Goal: Task Accomplishment & Management: Complete application form

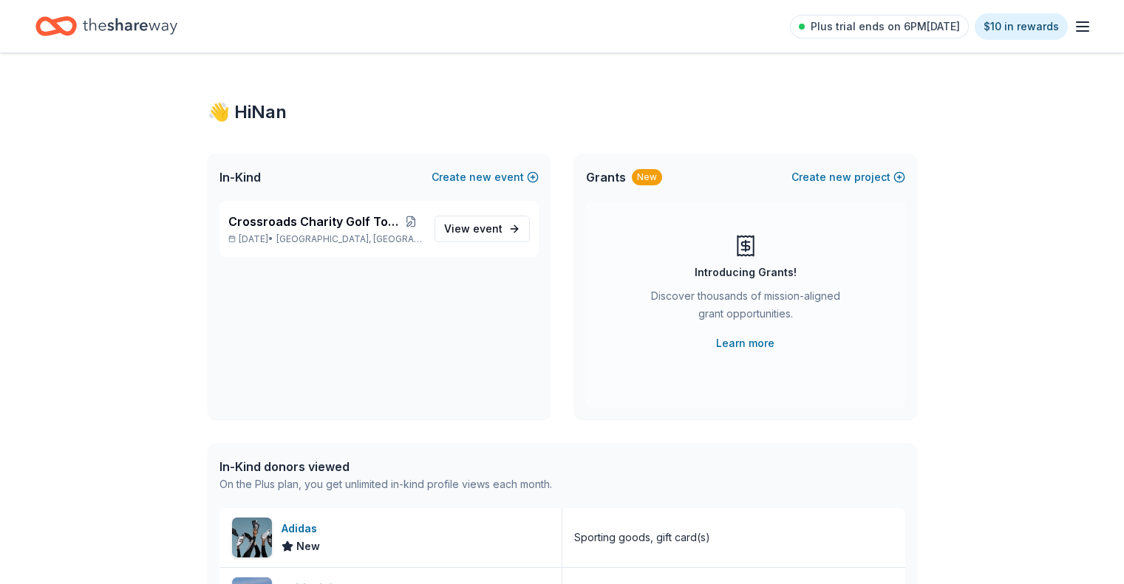
scroll to position [74, 0]
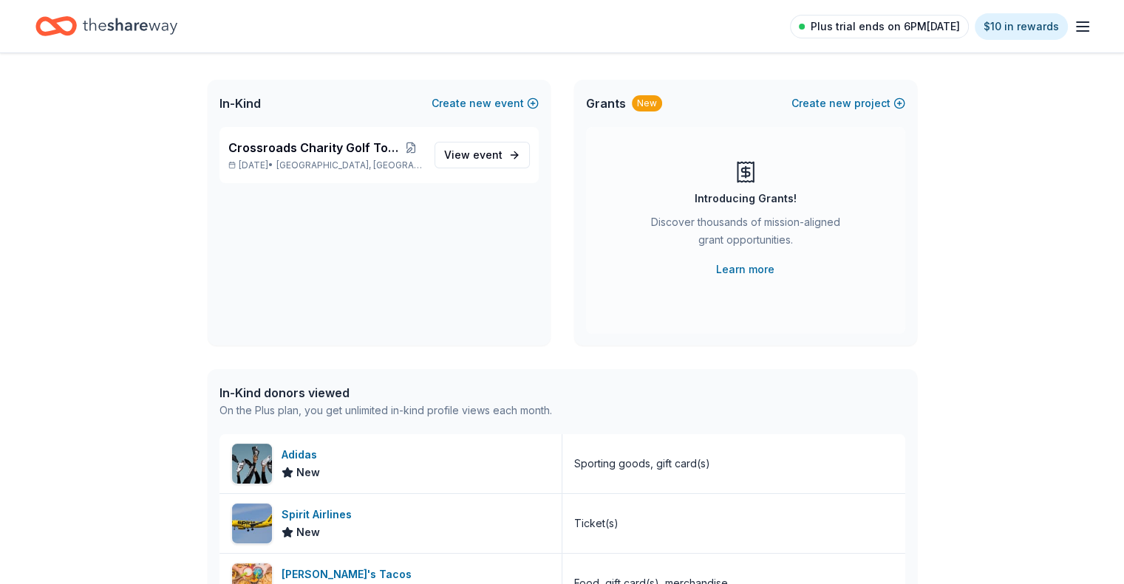
click at [894, 25] on span "Plus trial ends on 6PM[DATE]" at bounding box center [884, 27] width 149 height 18
click at [892, 27] on span "Plus trial ends on 6PM[DATE]" at bounding box center [884, 27] width 149 height 18
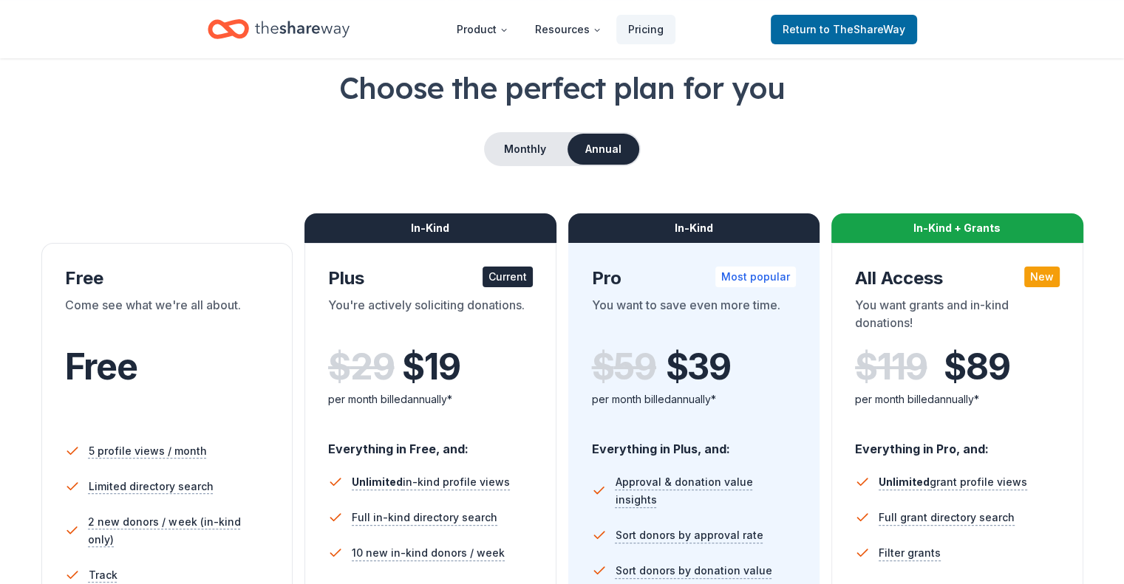
click at [892, 27] on span "to TheShareWay" at bounding box center [862, 29] width 86 height 13
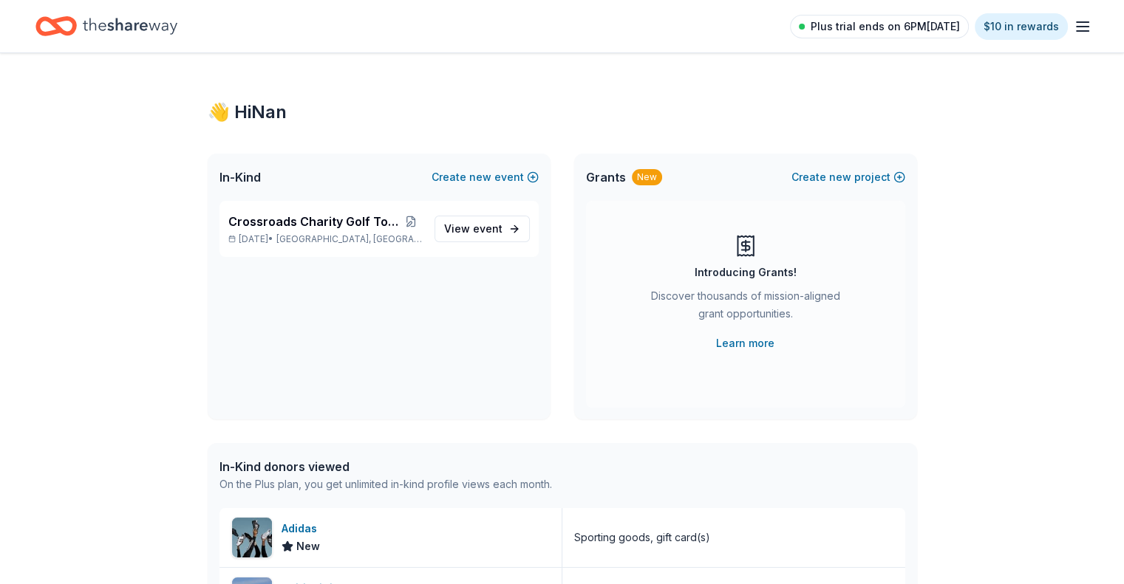
click at [889, 27] on span "Plus trial ends on 6PM, 9/3" at bounding box center [884, 27] width 149 height 18
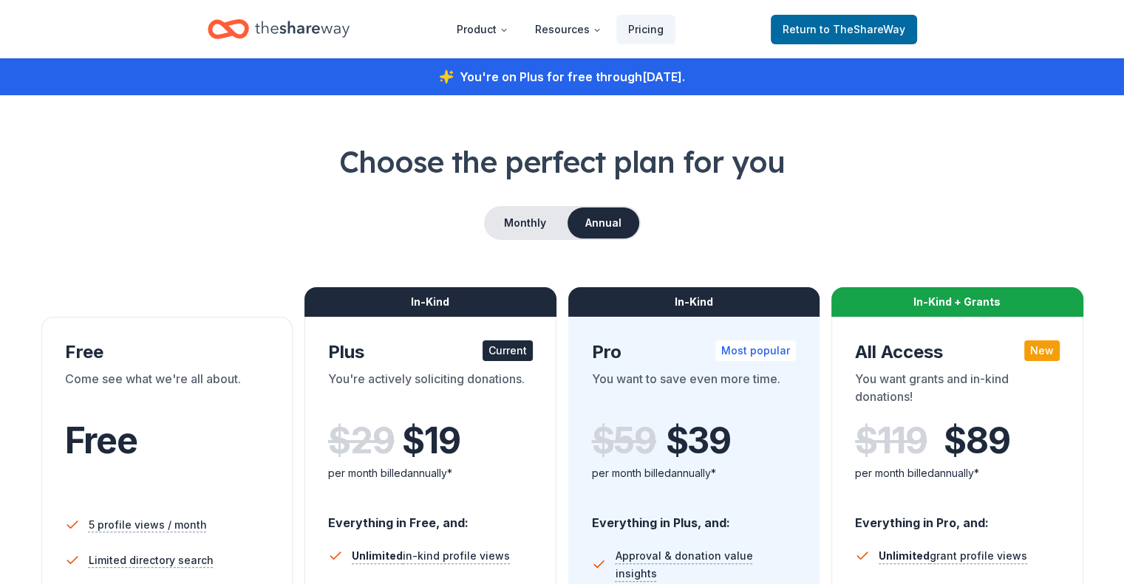
drag, startPoint x: 885, startPoint y: 23, endPoint x: 947, endPoint y: 227, distance: 213.1
click at [947, 227] on div "Monthly Annual" at bounding box center [561, 223] width 1053 height 34
click at [508, 233] on button "Monthly" at bounding box center [524, 223] width 79 height 31
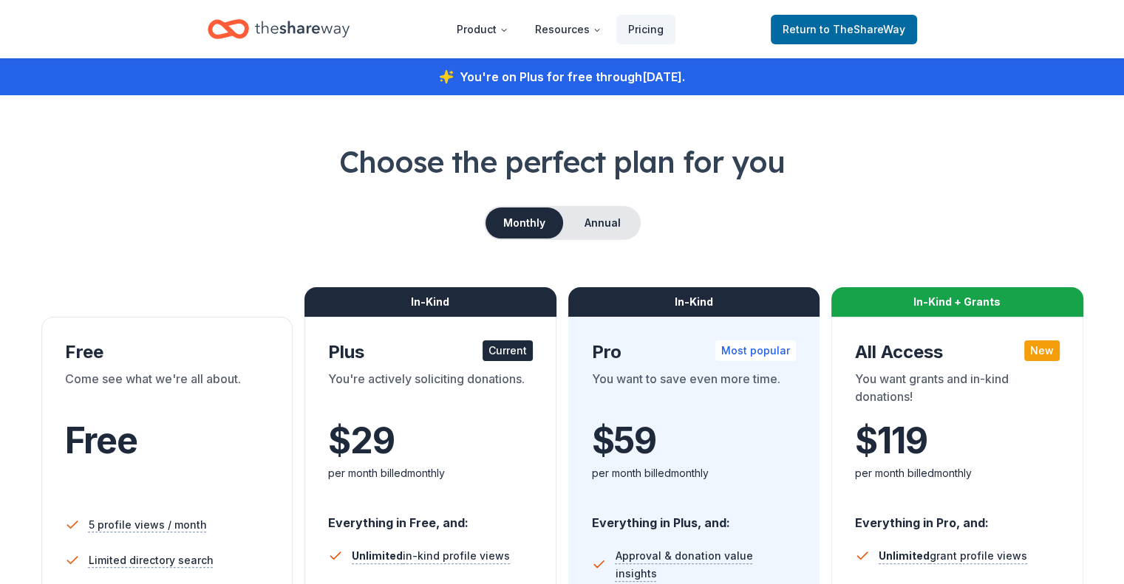
click at [298, 32] on icon "Home" at bounding box center [302, 29] width 95 height 16
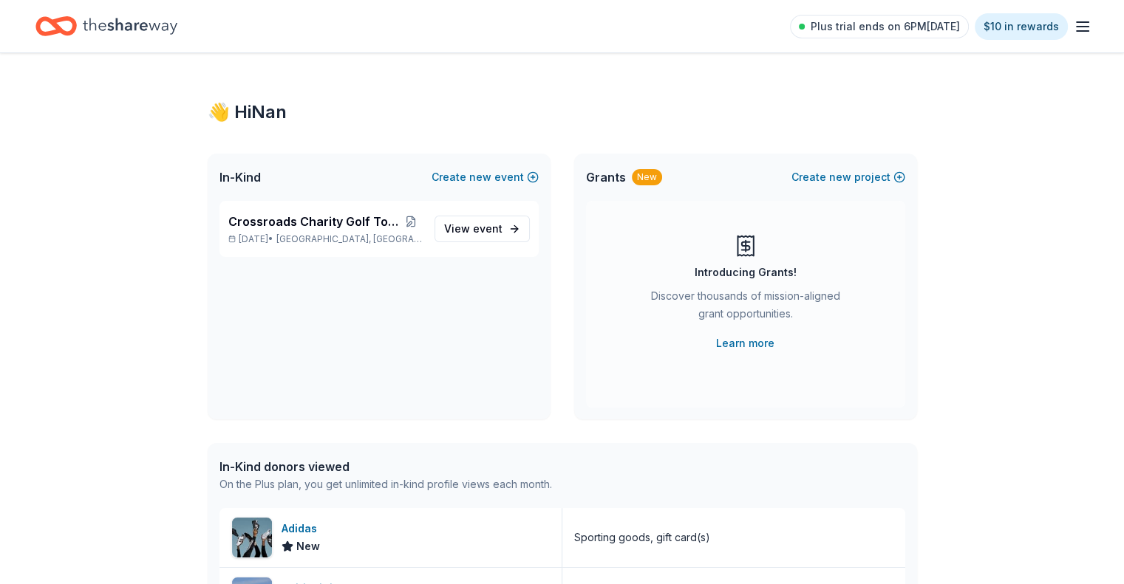
click at [1076, 27] on line "button" at bounding box center [1082, 27] width 12 height 0
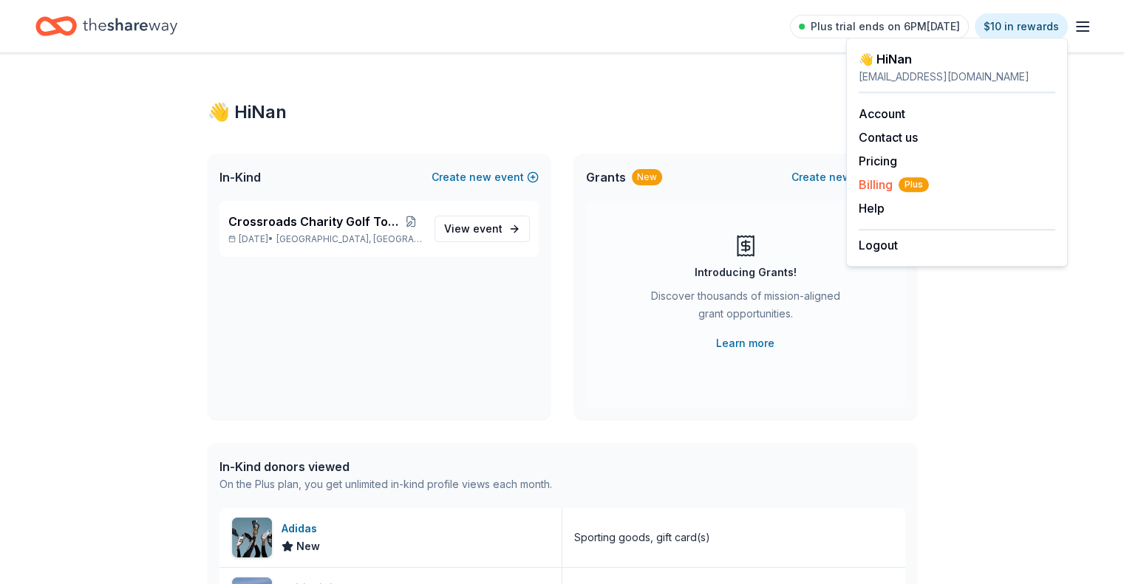
click at [869, 185] on span "Billing Plus" at bounding box center [893, 185] width 70 height 18
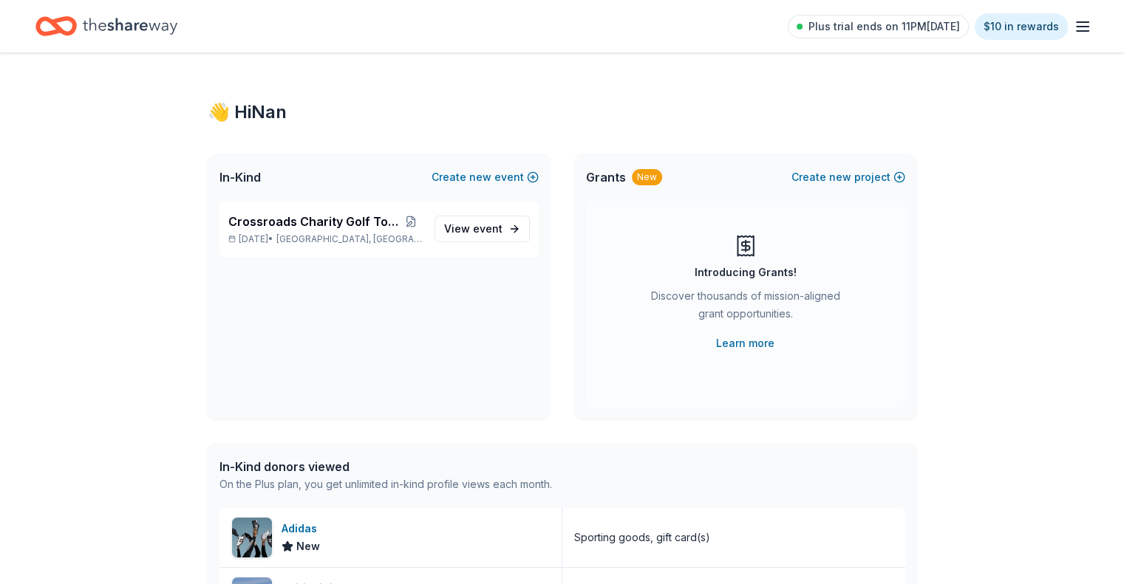
click at [403, 272] on div "Crossroads Charity Golf Tournament [DATE] • [GEOGRAPHIC_DATA], [GEOGRAPHIC_DATA…" at bounding box center [379, 310] width 343 height 219
click at [417, 245] on div "Crossroads Charity Golf Tournament Sep 22, 2025 • Houston, TX View event" at bounding box center [378, 229] width 319 height 56
click at [491, 225] on span "event" at bounding box center [488, 228] width 30 height 13
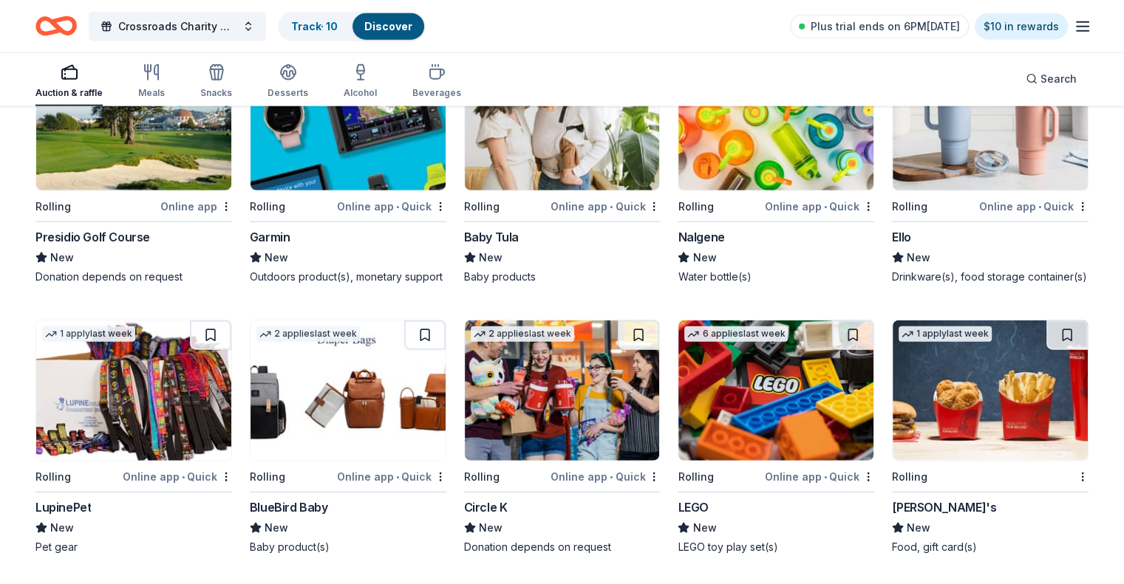
scroll to position [9106, 0]
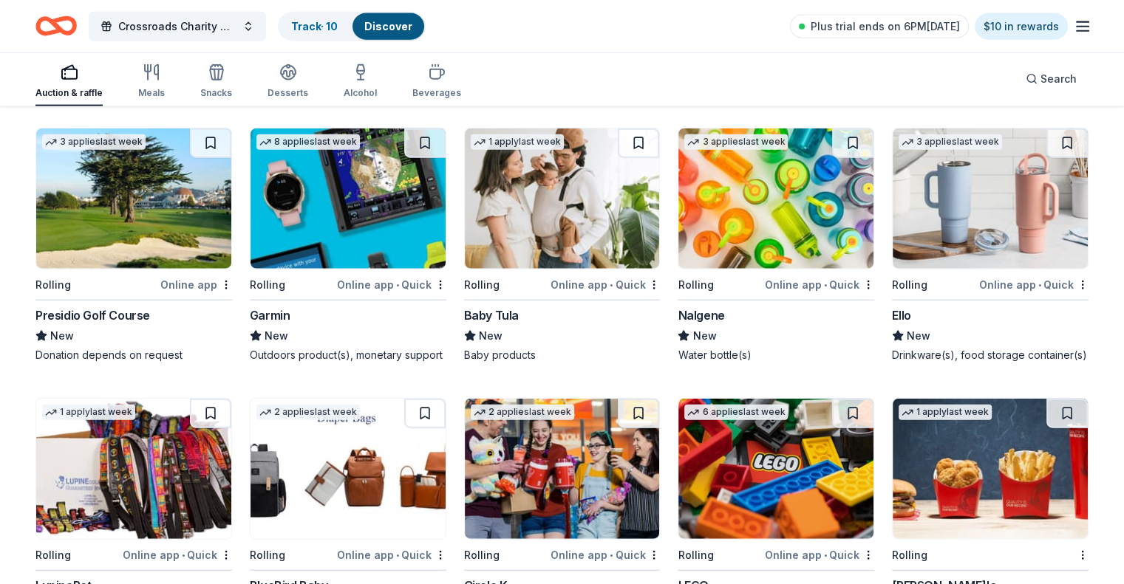
click at [154, 265] on img at bounding box center [133, 199] width 195 height 140
click at [747, 267] on img at bounding box center [775, 199] width 195 height 140
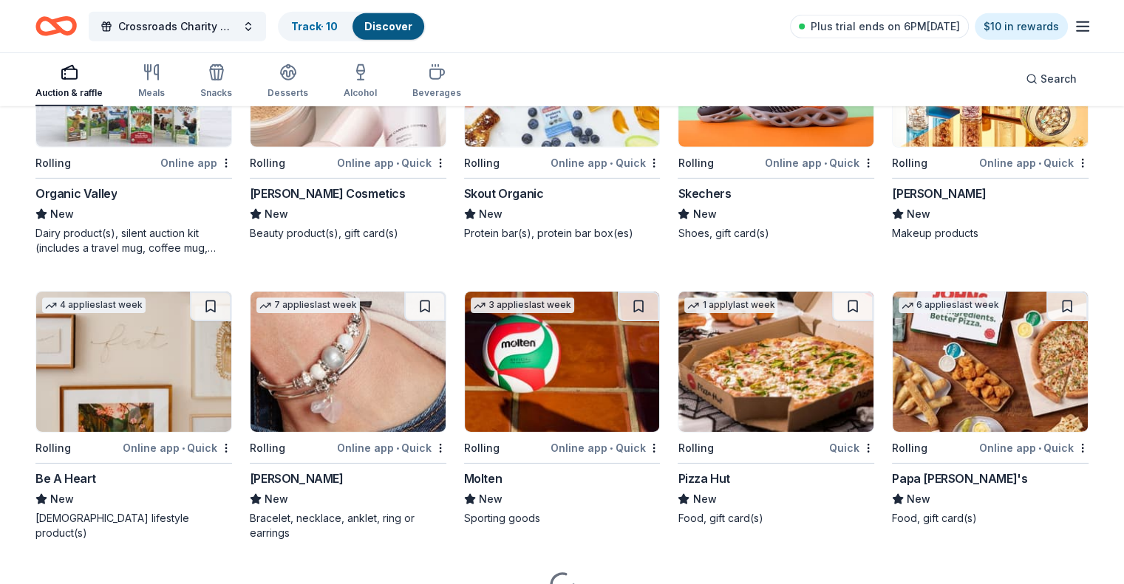
scroll to position [10384, 0]
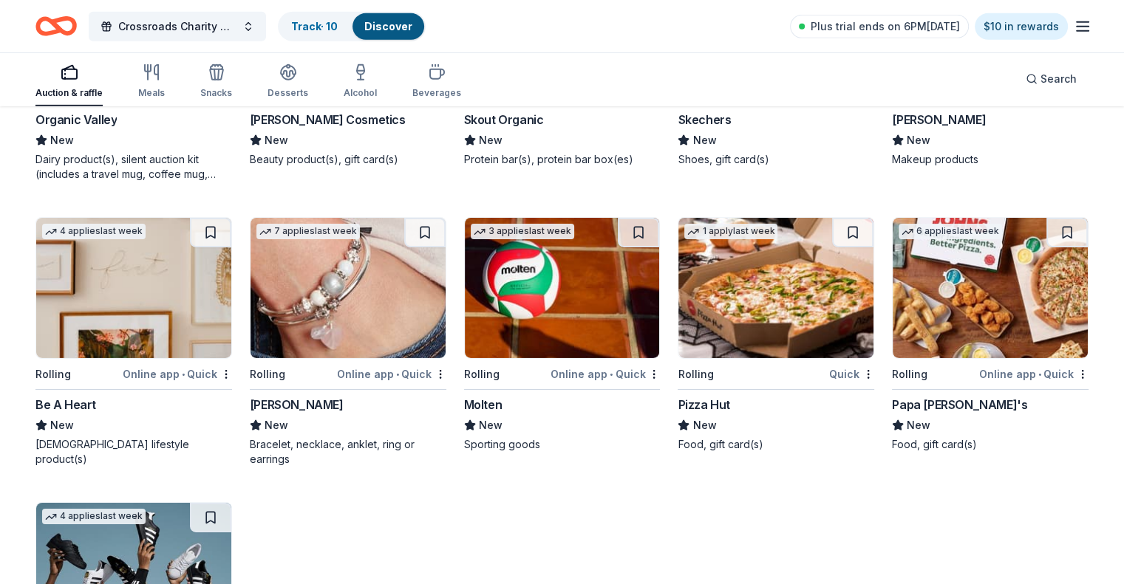
click at [528, 358] on img at bounding box center [562, 288] width 195 height 140
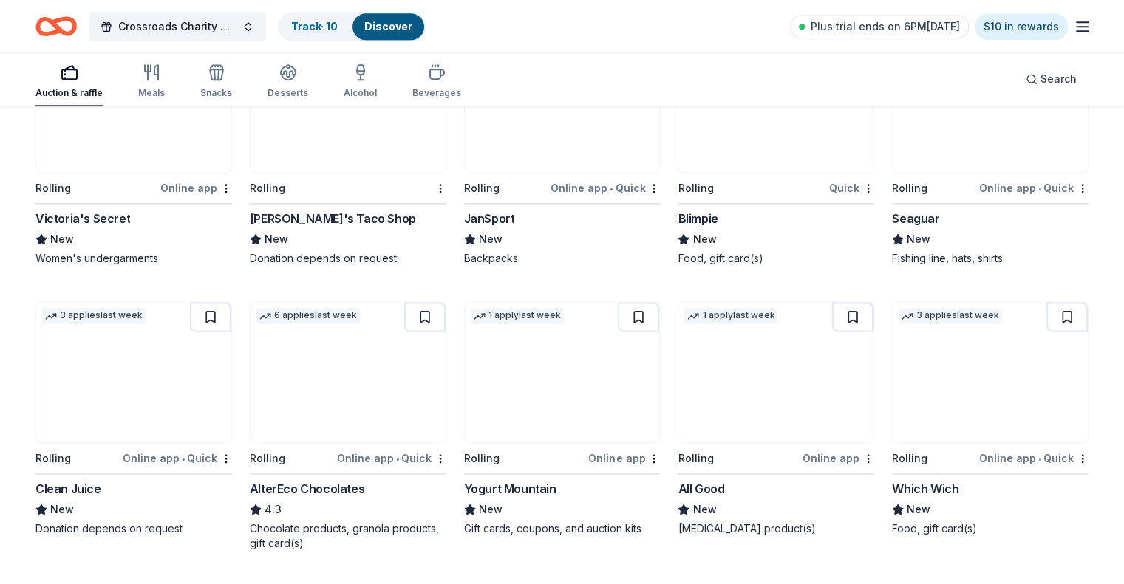
scroll to position [7516, 0]
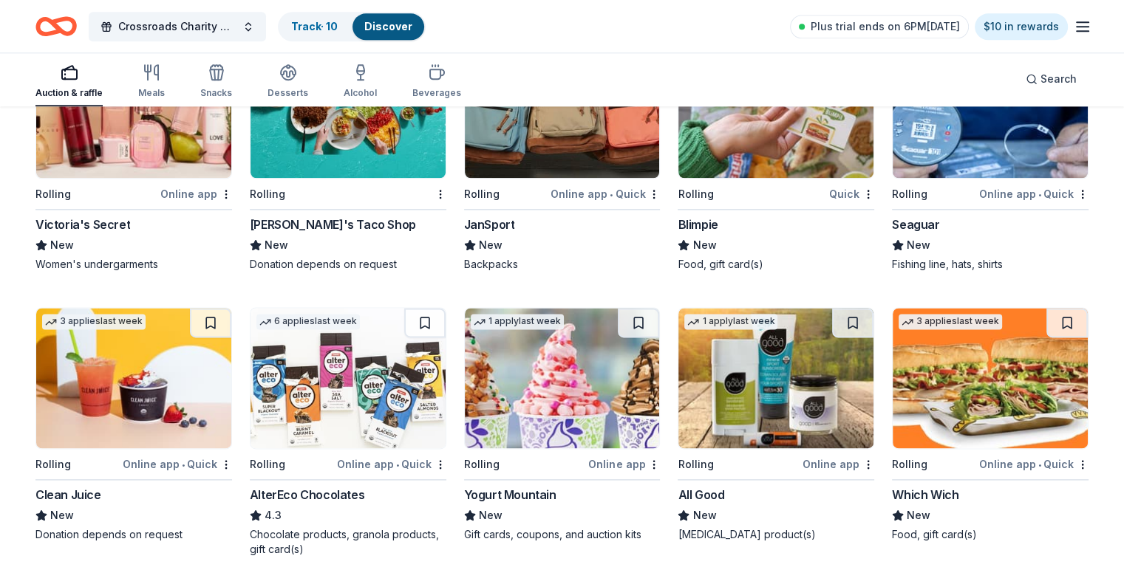
click at [424, 33] on div "Discover" at bounding box center [388, 26] width 72 height 27
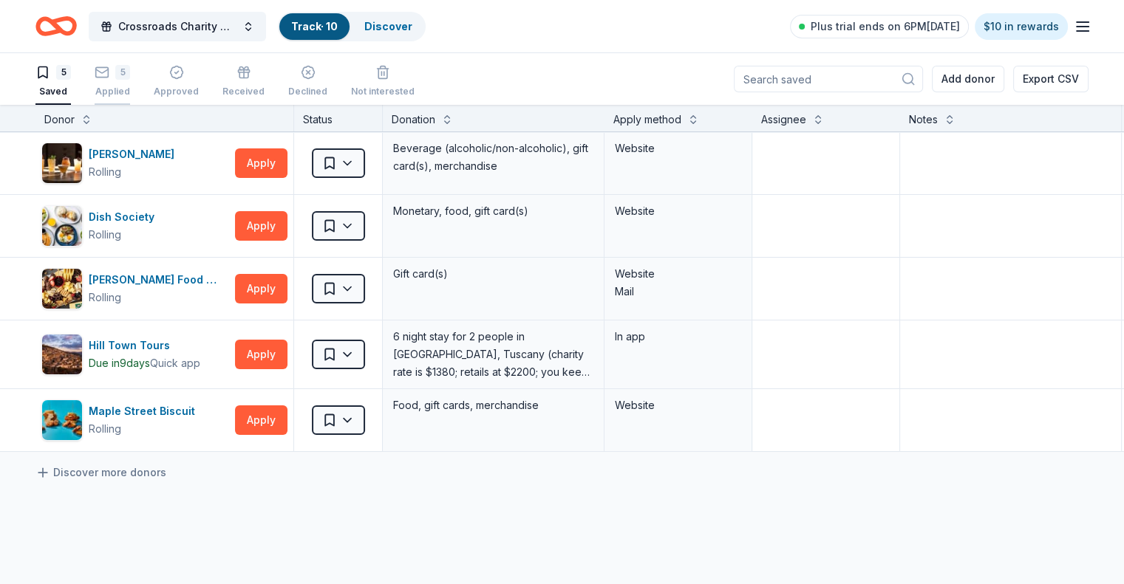
click at [109, 79] on icon "button" at bounding box center [102, 72] width 15 height 15
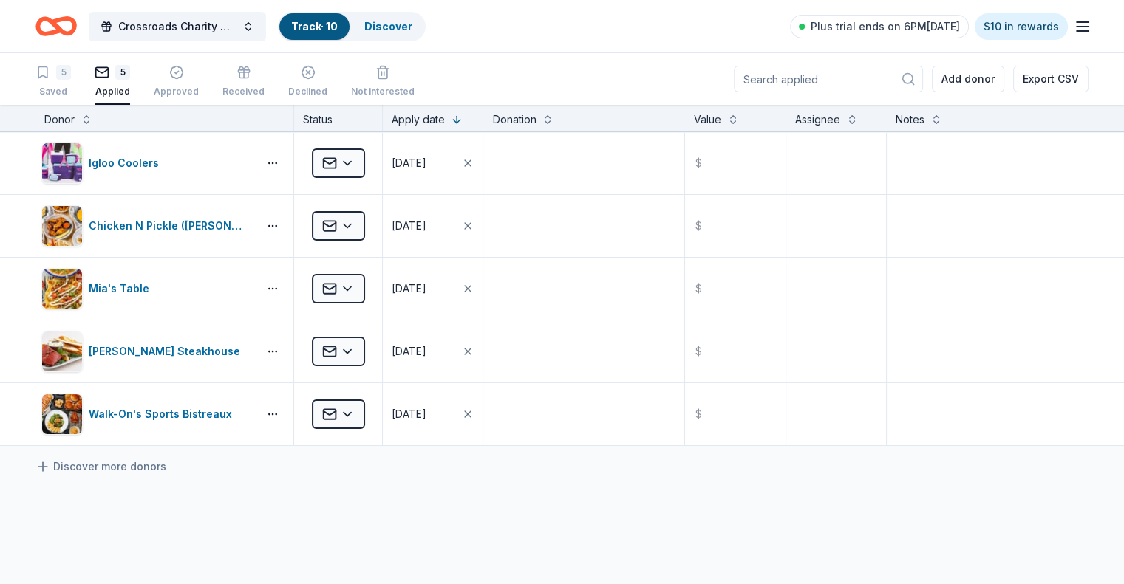
click at [323, 20] on link "Track · 10" at bounding box center [314, 26] width 47 height 13
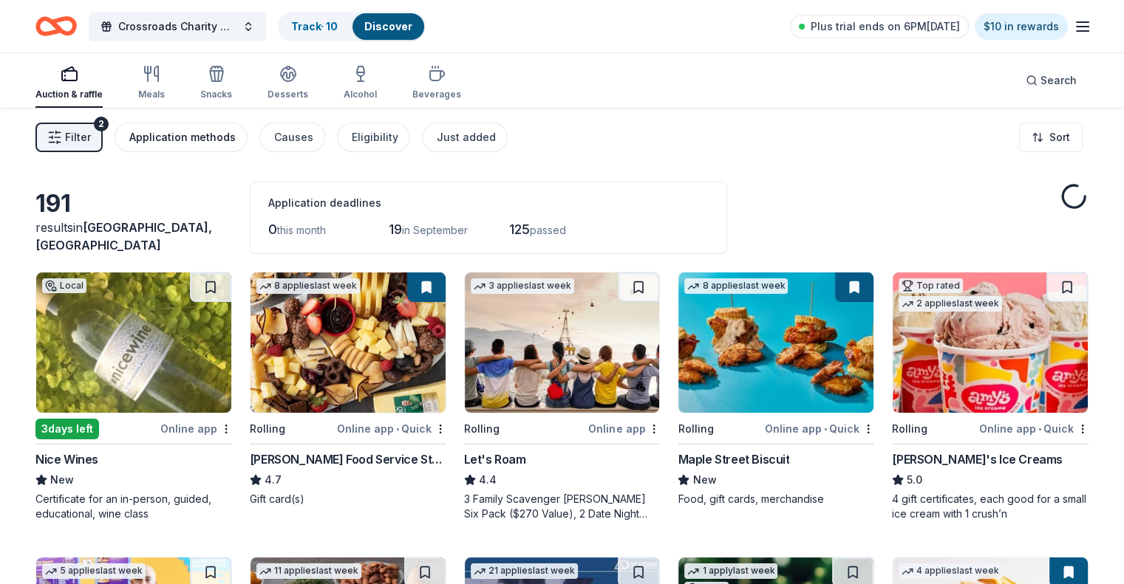
click at [180, 142] on div "Application methods" at bounding box center [182, 138] width 106 height 18
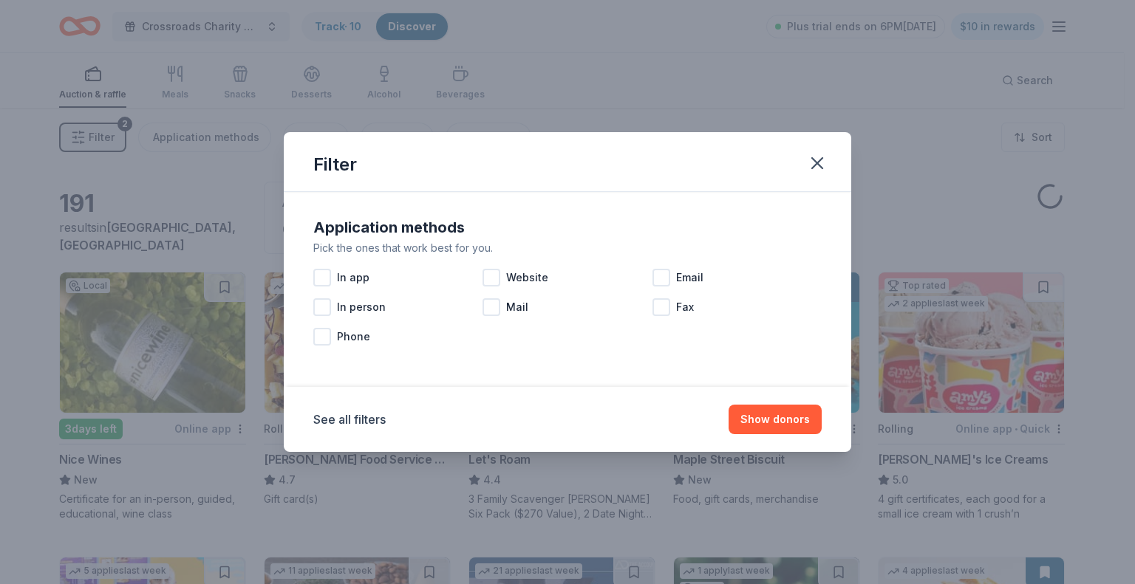
click at [182, 214] on div "Filter Application methods Pick the ones that work best for you. In app Website…" at bounding box center [567, 292] width 1135 height 584
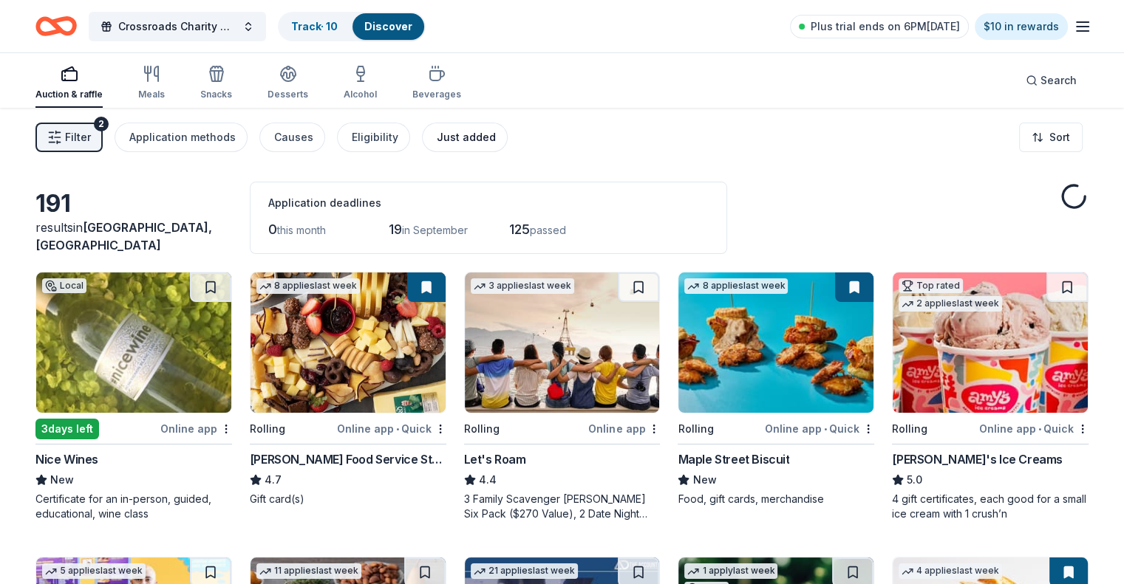
click at [471, 141] on div "Just added" at bounding box center [466, 138] width 59 height 18
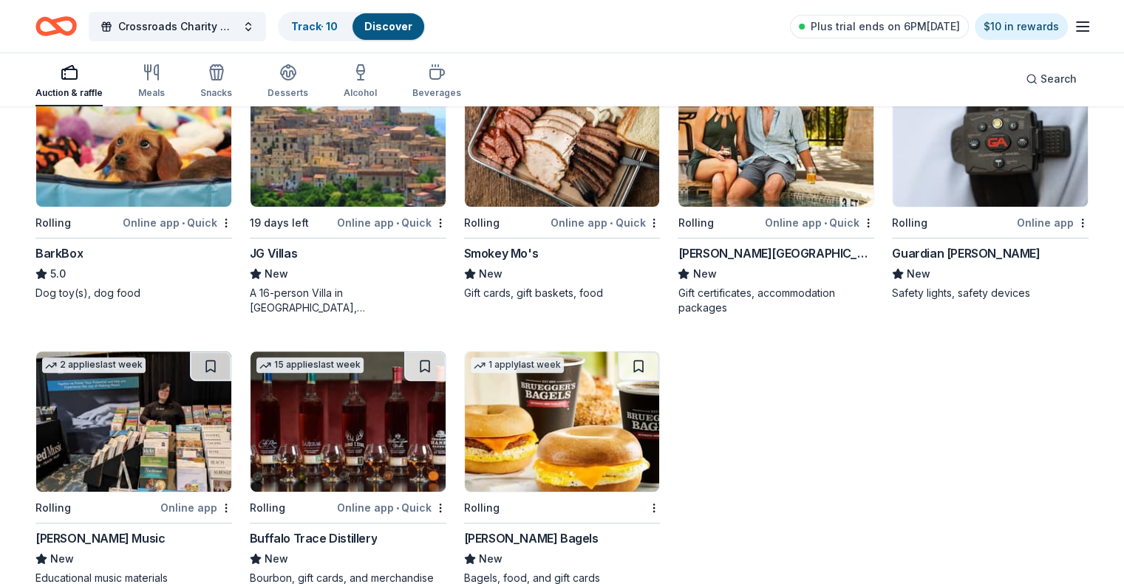
scroll to position [517, 0]
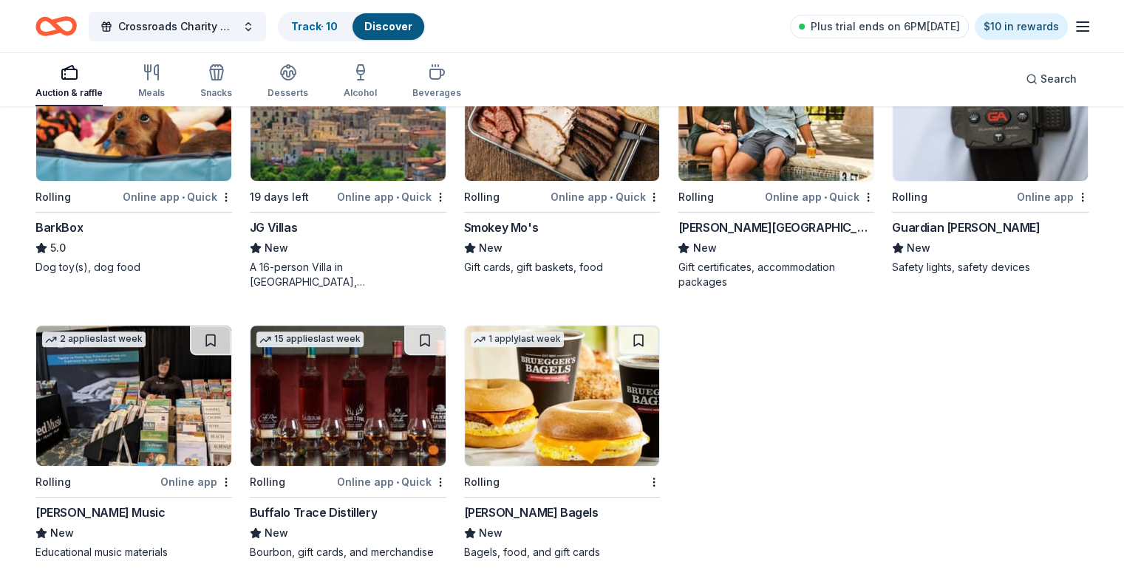
click at [320, 404] on img at bounding box center [347, 396] width 195 height 140
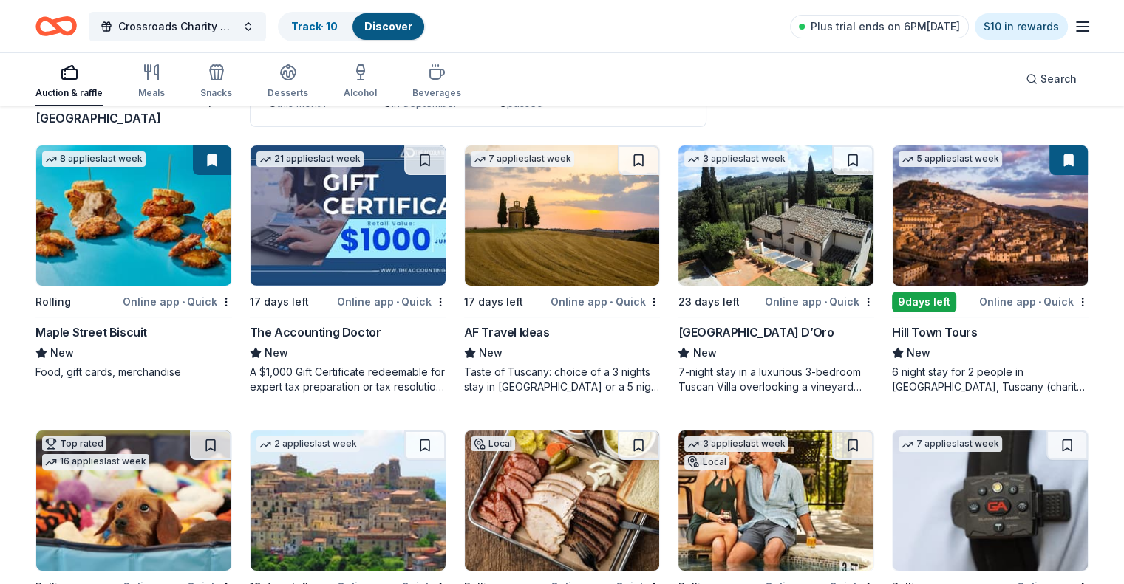
scroll to position [0, 0]
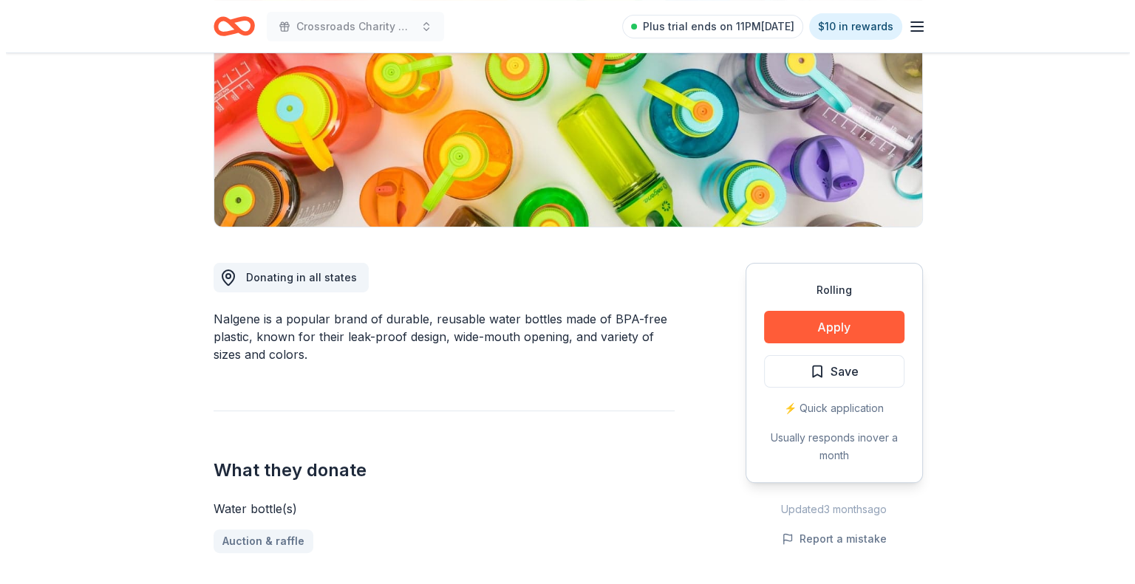
scroll to position [222, 0]
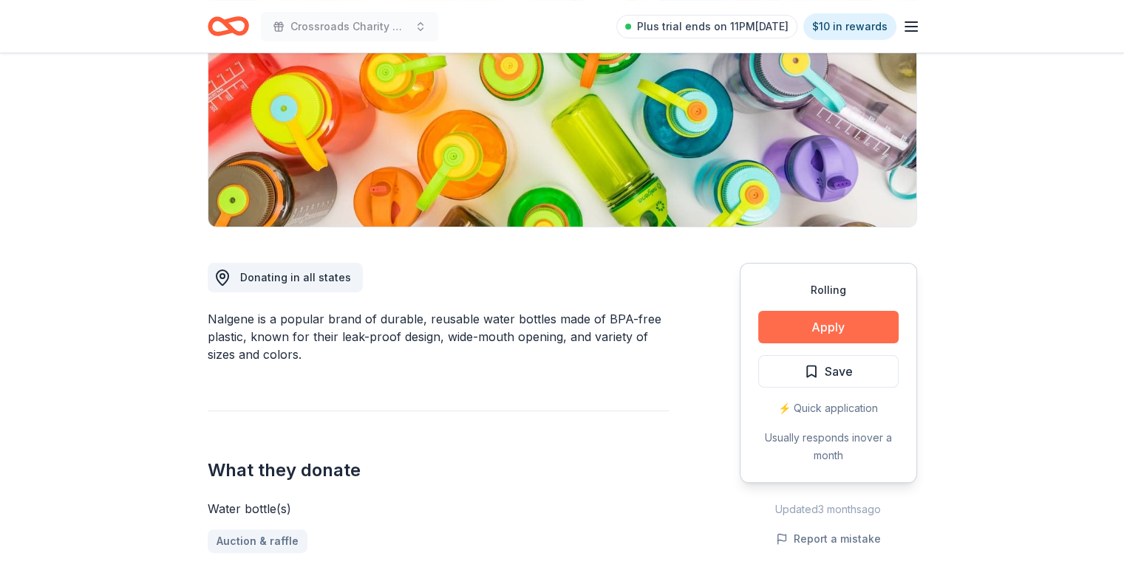
click at [823, 324] on button "Apply" at bounding box center [828, 327] width 140 height 33
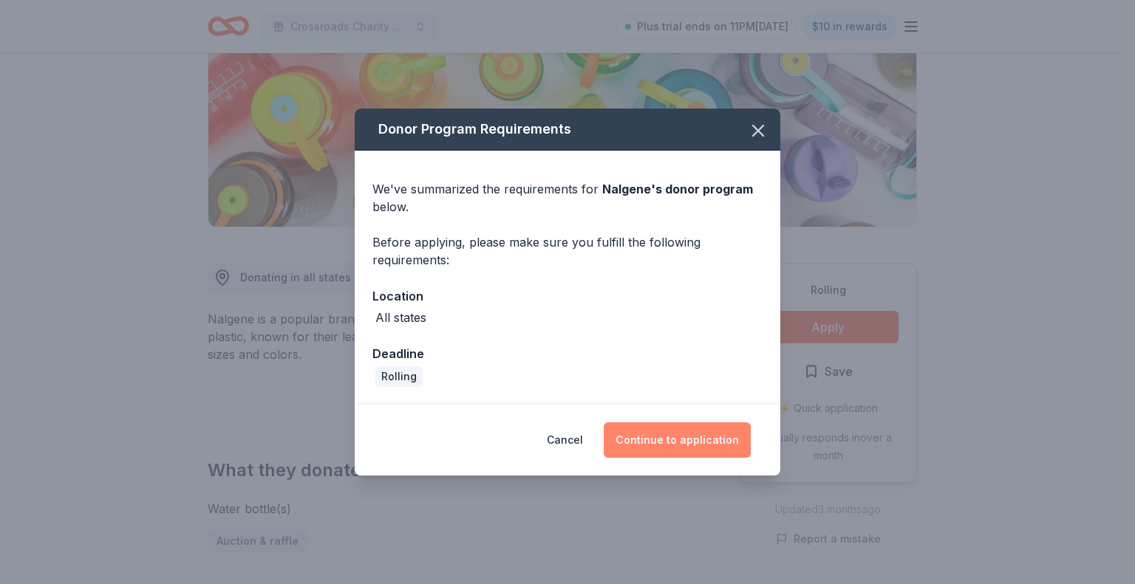
click at [660, 445] on button "Continue to application" at bounding box center [677, 440] width 147 height 35
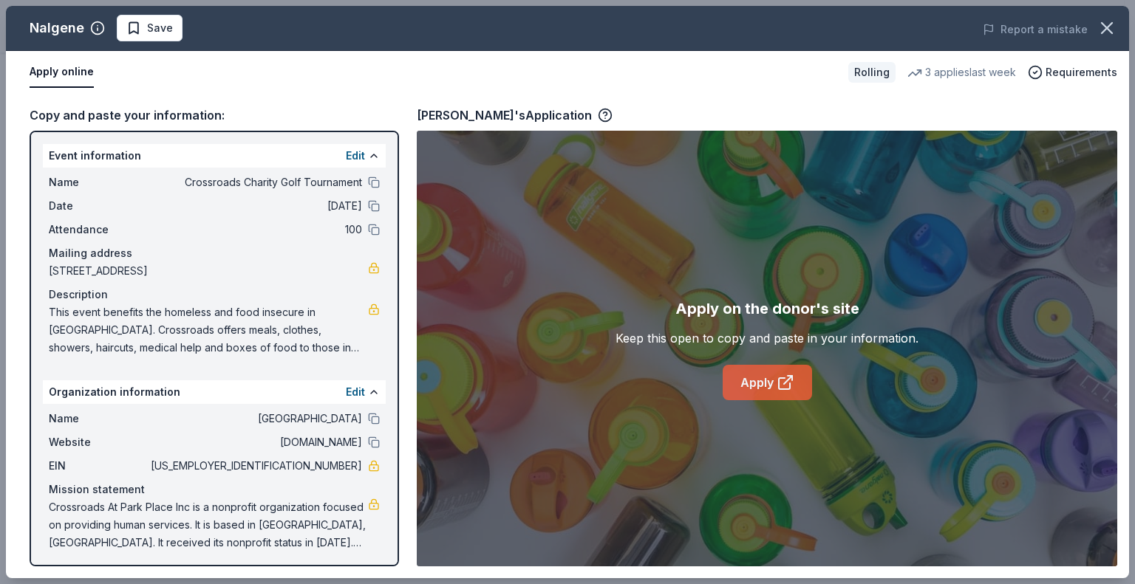
click at [768, 384] on link "Apply" at bounding box center [766, 382] width 89 height 35
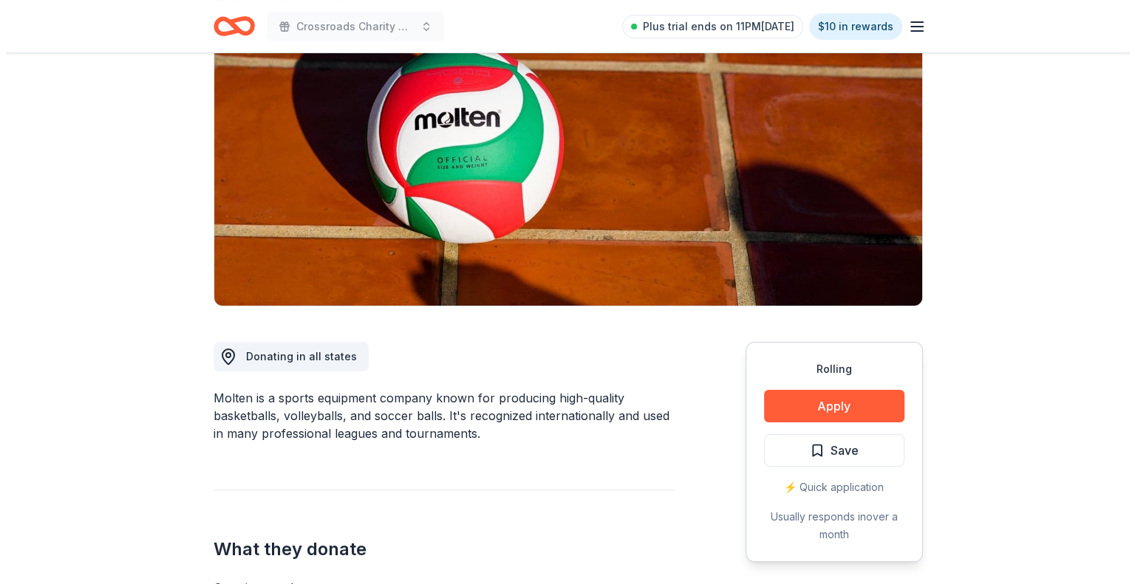
scroll to position [222, 0]
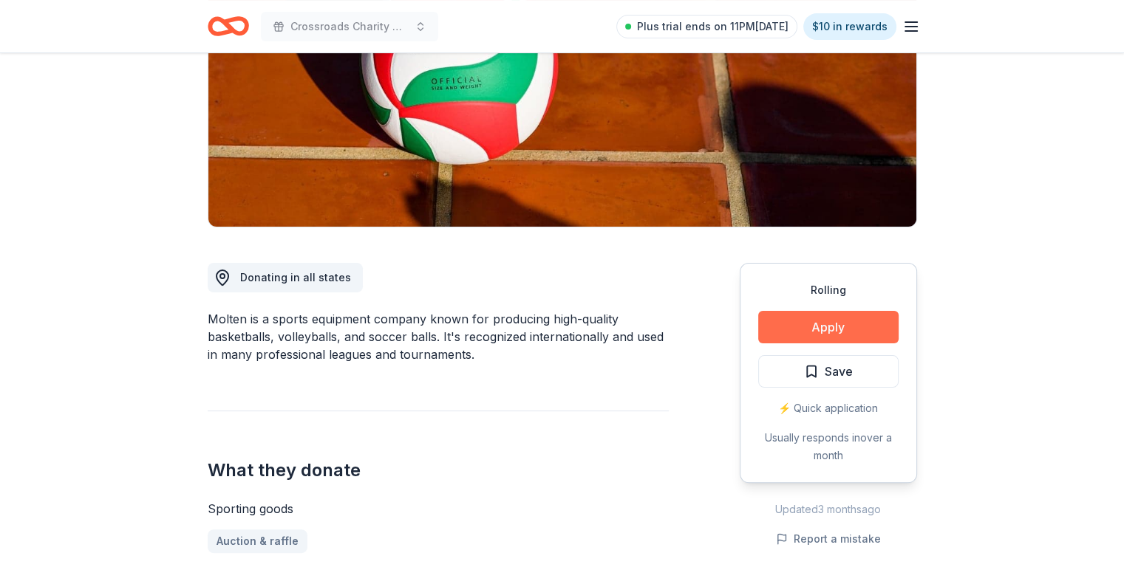
click at [837, 330] on button "Apply" at bounding box center [828, 327] width 140 height 33
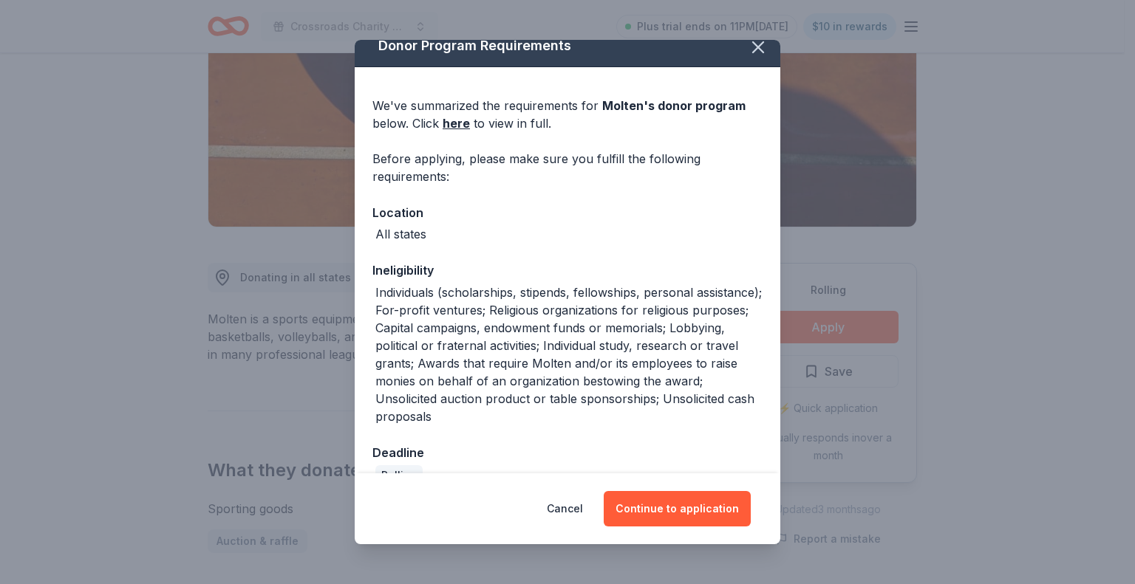
scroll to position [0, 0]
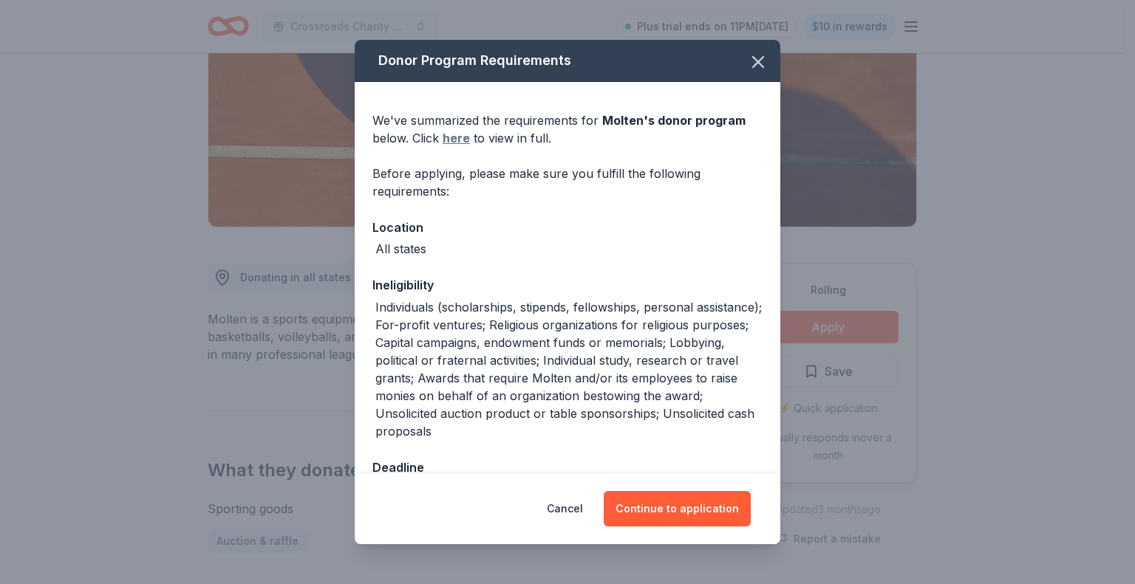
click at [451, 138] on link "here" at bounding box center [456, 138] width 27 height 18
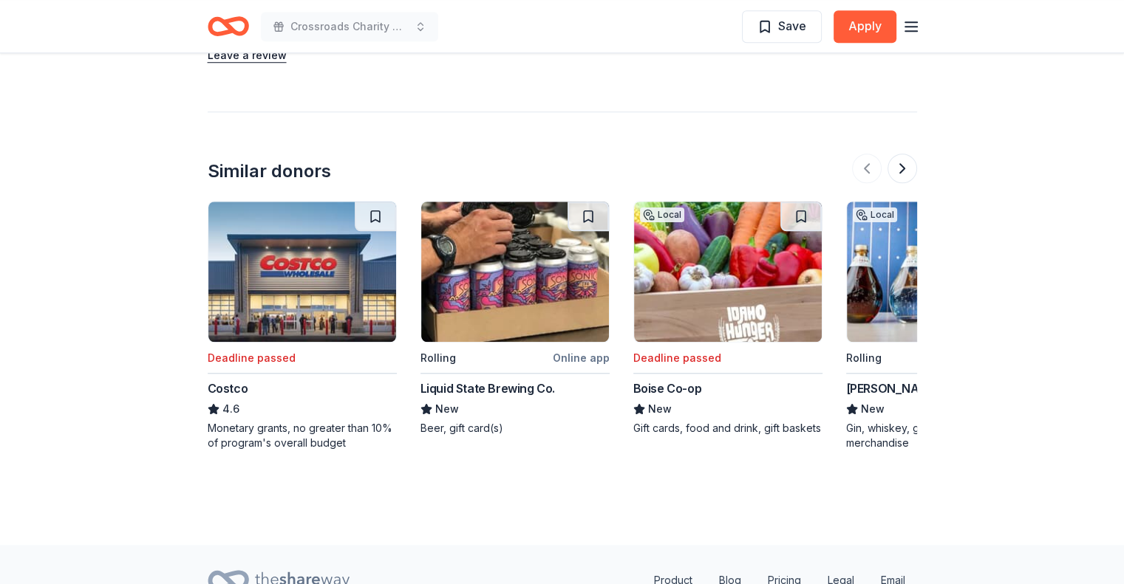
scroll to position [1256, 0]
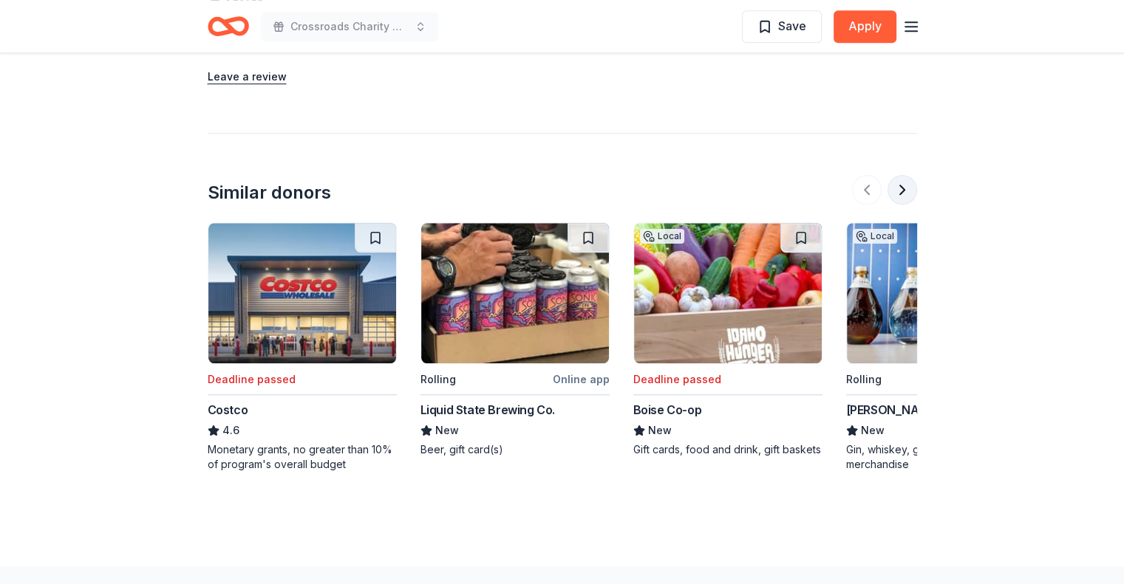
click at [898, 188] on button at bounding box center [902, 190] width 30 height 30
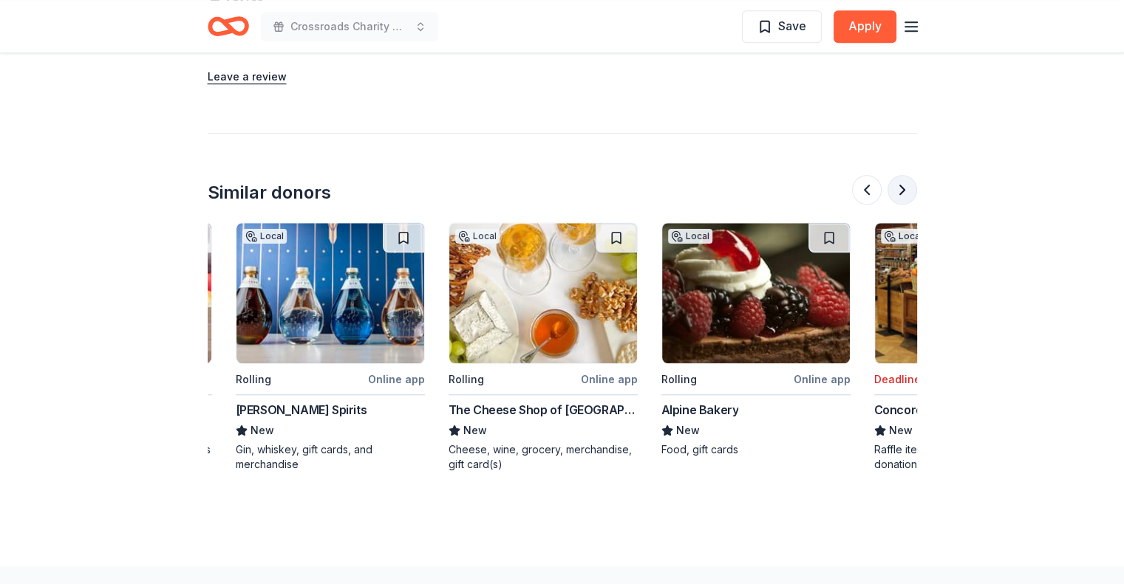
scroll to position [0, 638]
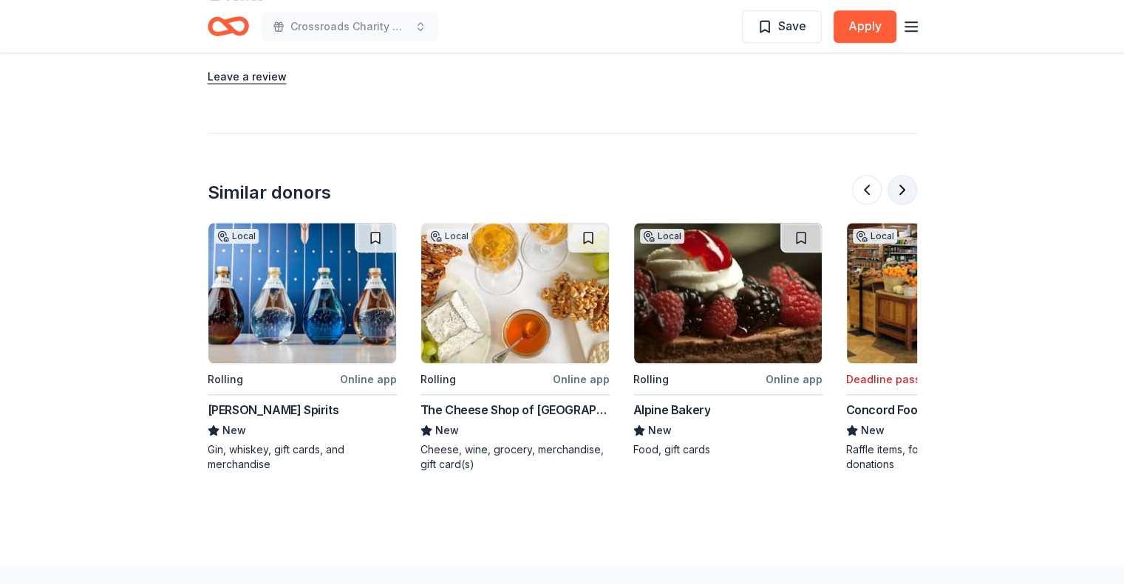
click at [898, 188] on button at bounding box center [902, 190] width 30 height 30
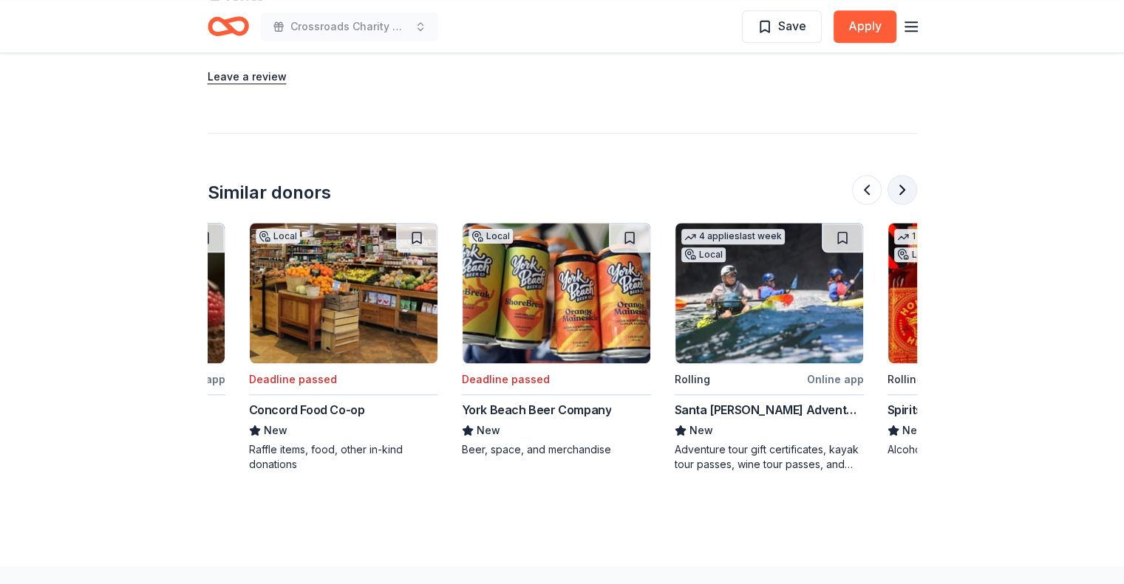
scroll to position [0, 1277]
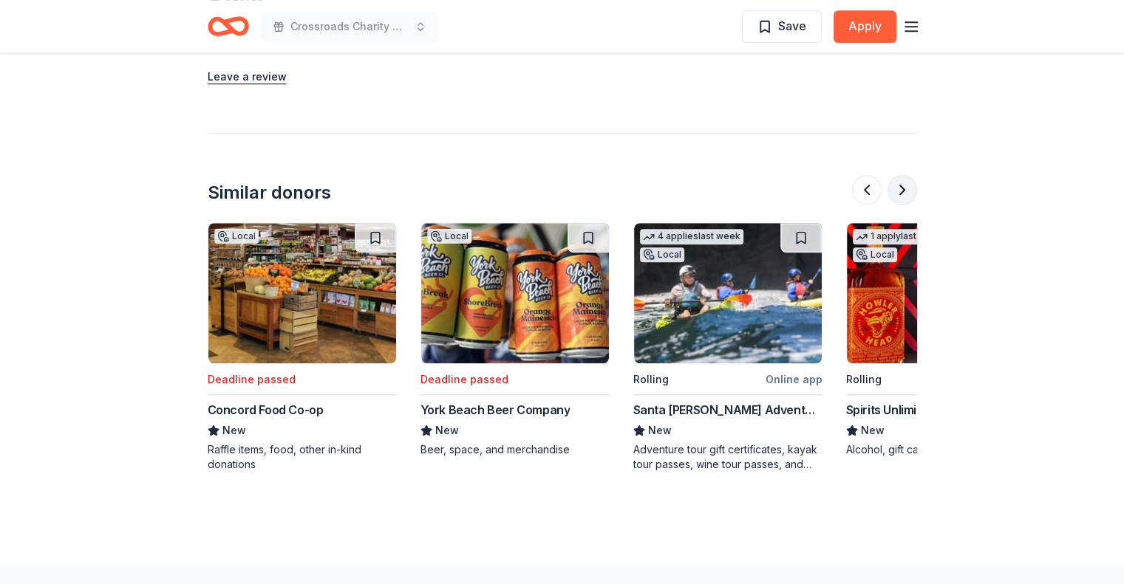
click at [898, 188] on button at bounding box center [902, 190] width 30 height 30
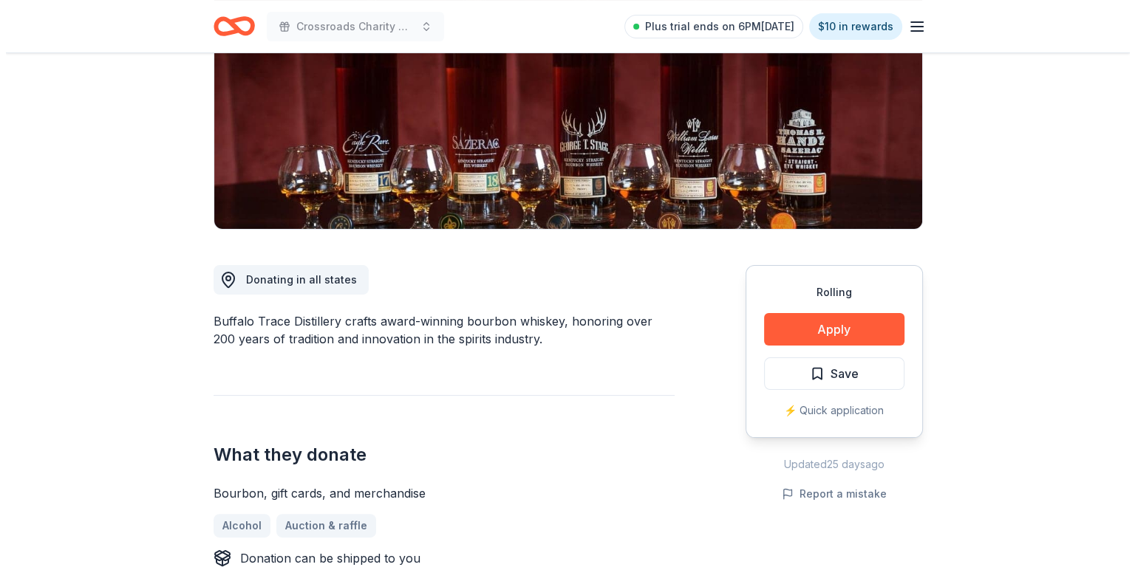
scroll to position [222, 0]
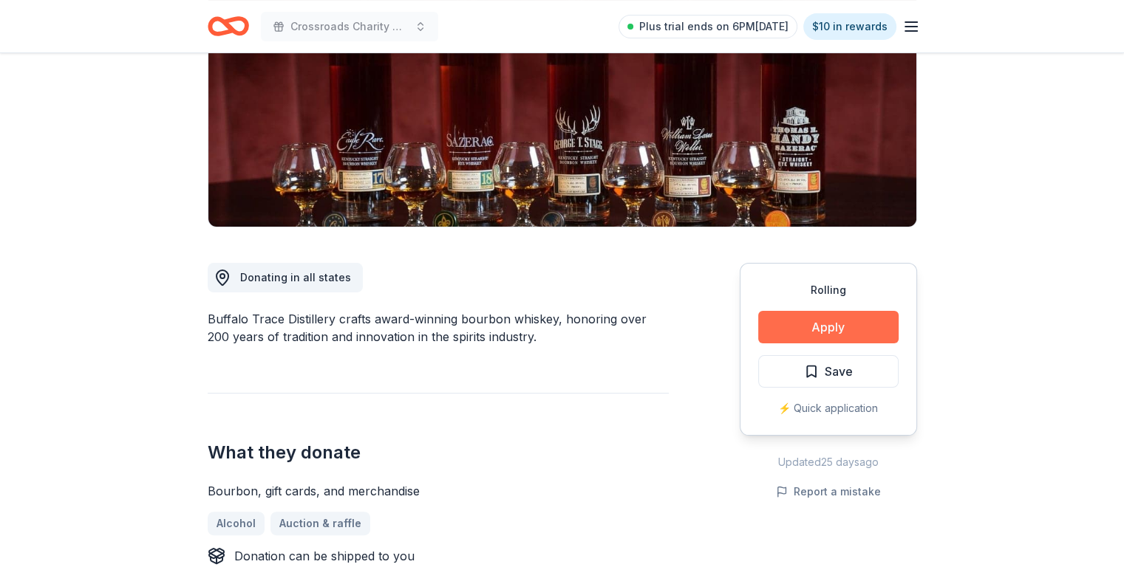
click at [827, 319] on button "Apply" at bounding box center [828, 327] width 140 height 33
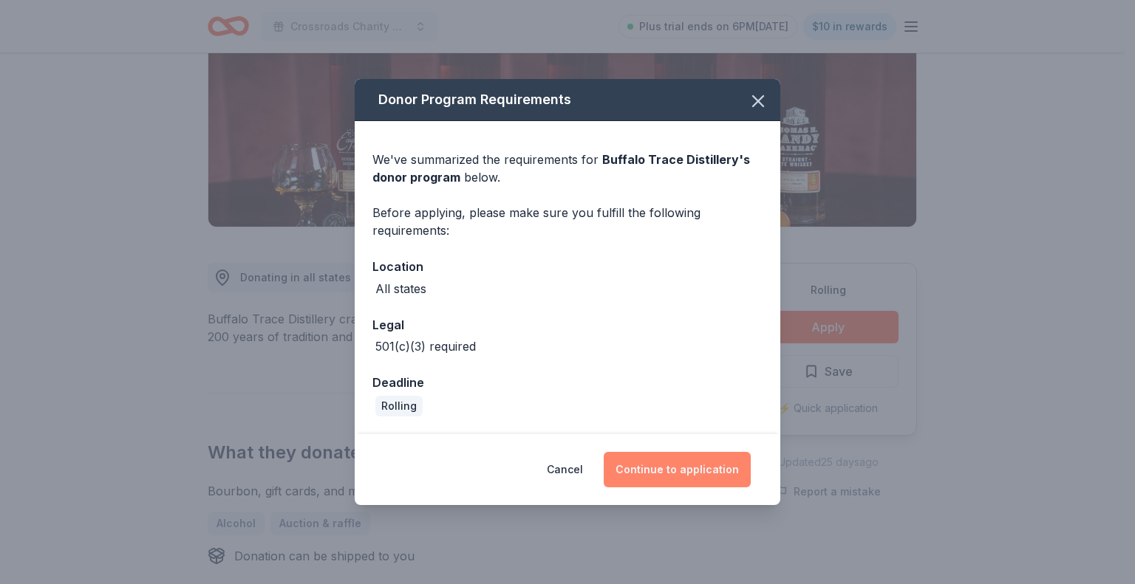
click at [674, 473] on button "Continue to application" at bounding box center [677, 469] width 147 height 35
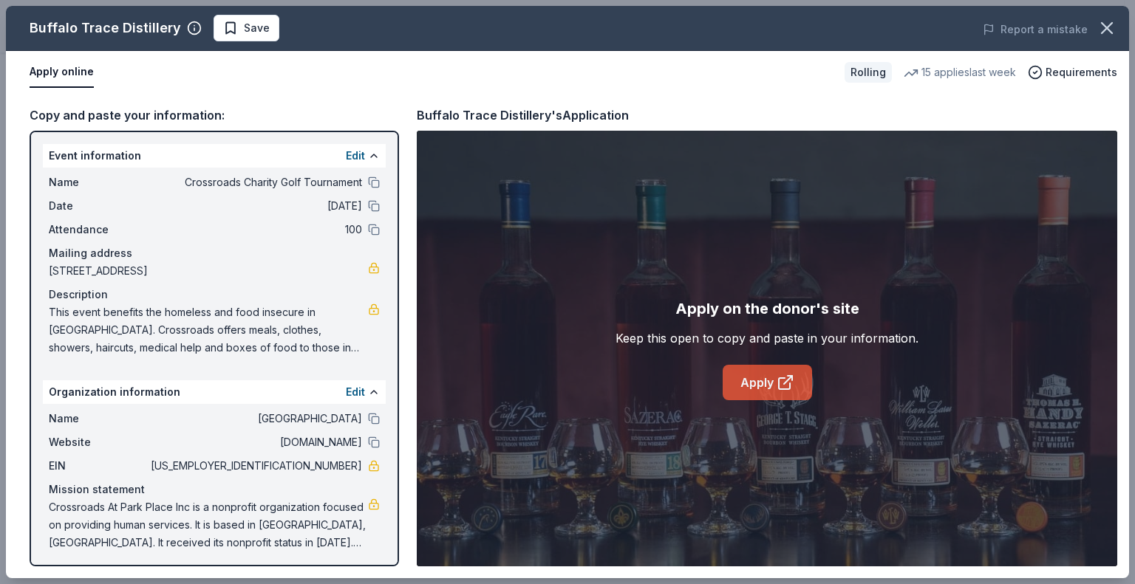
click at [782, 383] on icon at bounding box center [785, 383] width 18 height 18
